Goal: Transaction & Acquisition: Obtain resource

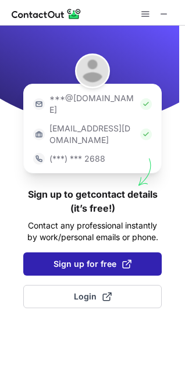
click at [119, 258] on span "Sign up for free" at bounding box center [93, 264] width 78 height 12
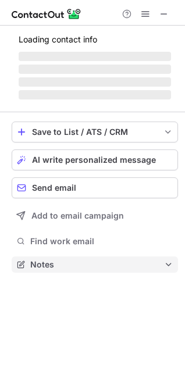
scroll to position [6, 5]
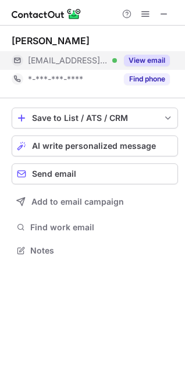
click at [137, 62] on button "View email" at bounding box center [147, 61] width 46 height 12
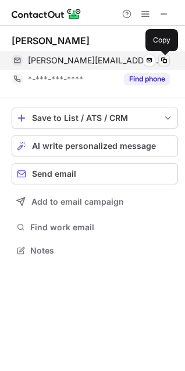
click at [161, 59] on span at bounding box center [163, 60] width 9 height 9
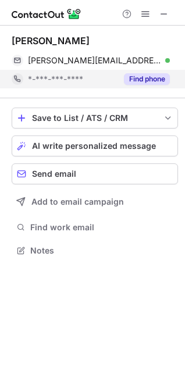
click at [133, 75] on button "Find phone" at bounding box center [147, 79] width 46 height 12
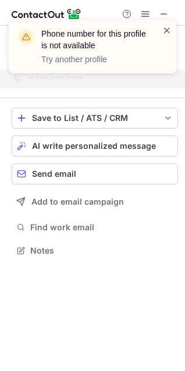
click at [172, 31] on div "Phone number for this profile is not available Try another profile" at bounding box center [93, 47] width 168 height 54
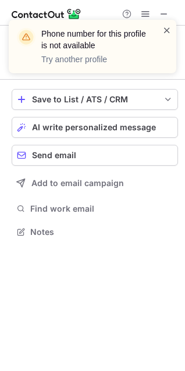
scroll to position [223, 185]
click at [169, 29] on span at bounding box center [166, 30] width 9 height 12
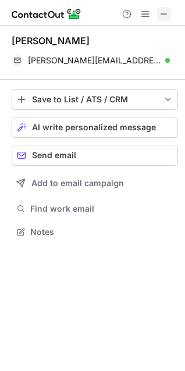
click at [162, 16] on span at bounding box center [163, 13] width 9 height 9
